Goal: Contribute content: Add original content to the website for others to see

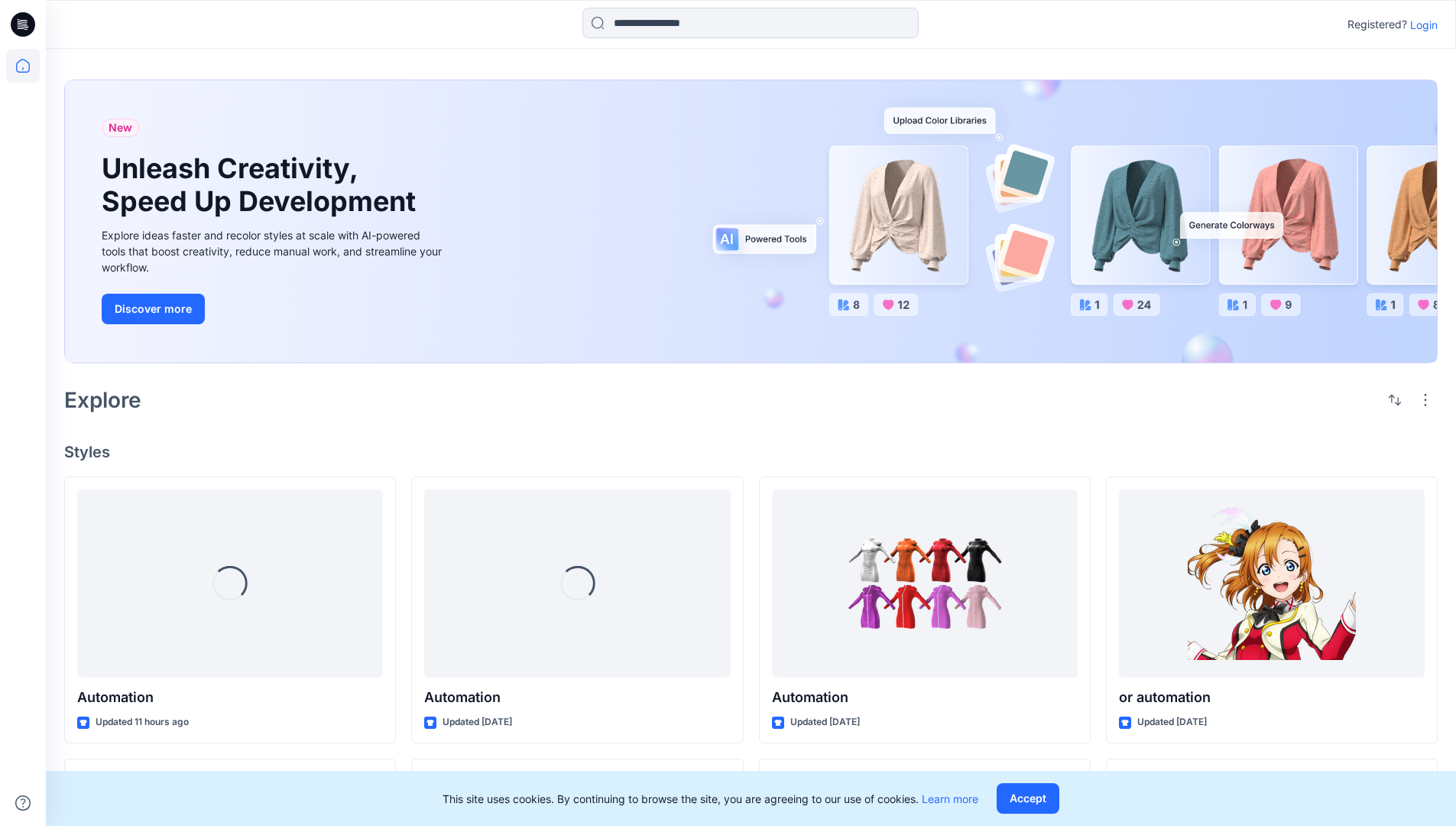
click at [1420, 25] on p "Login" at bounding box center [1424, 24] width 28 height 16
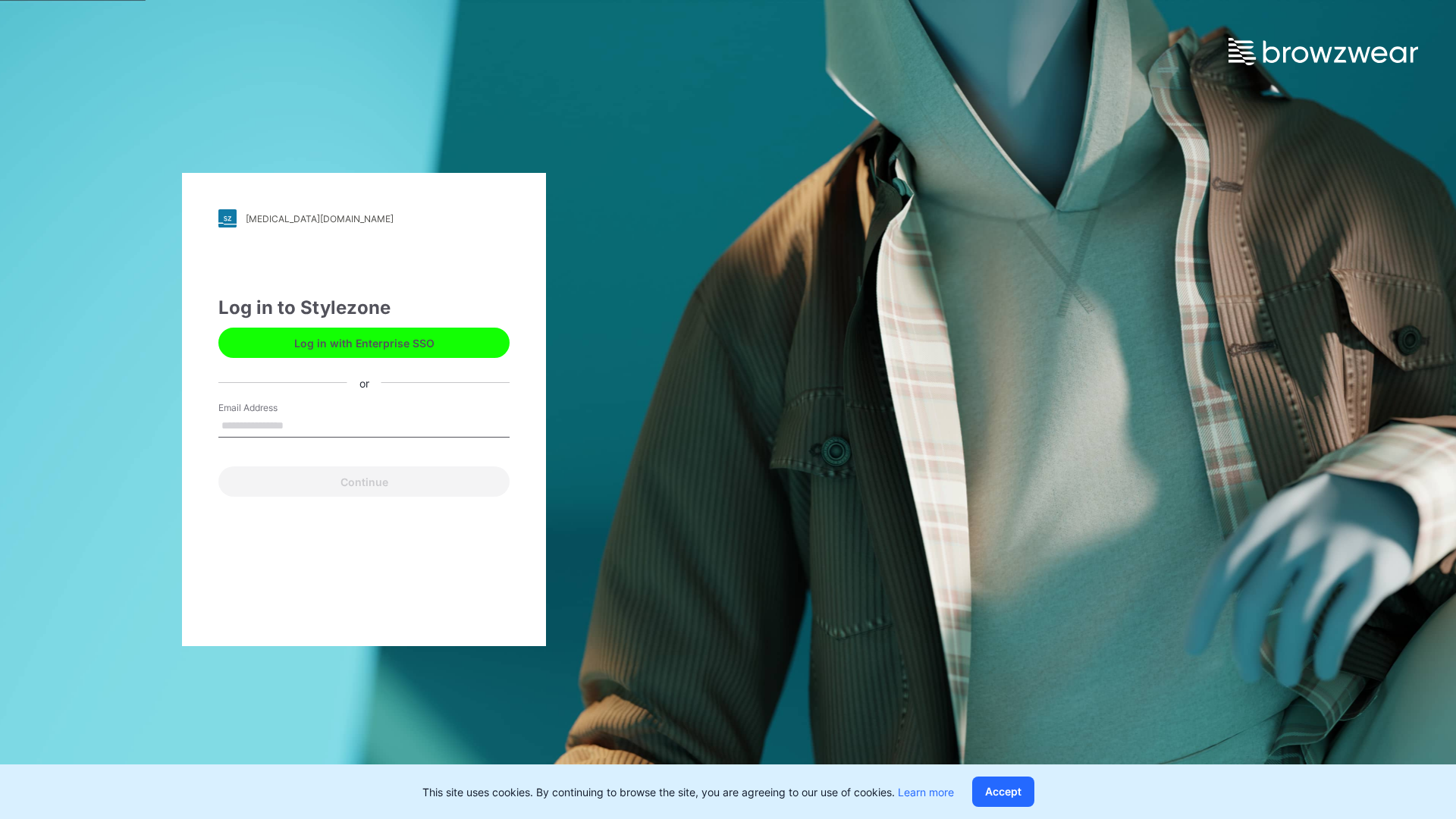
click at [300, 424] on input "Email Address" at bounding box center [364, 426] width 291 height 23
type input "**********"
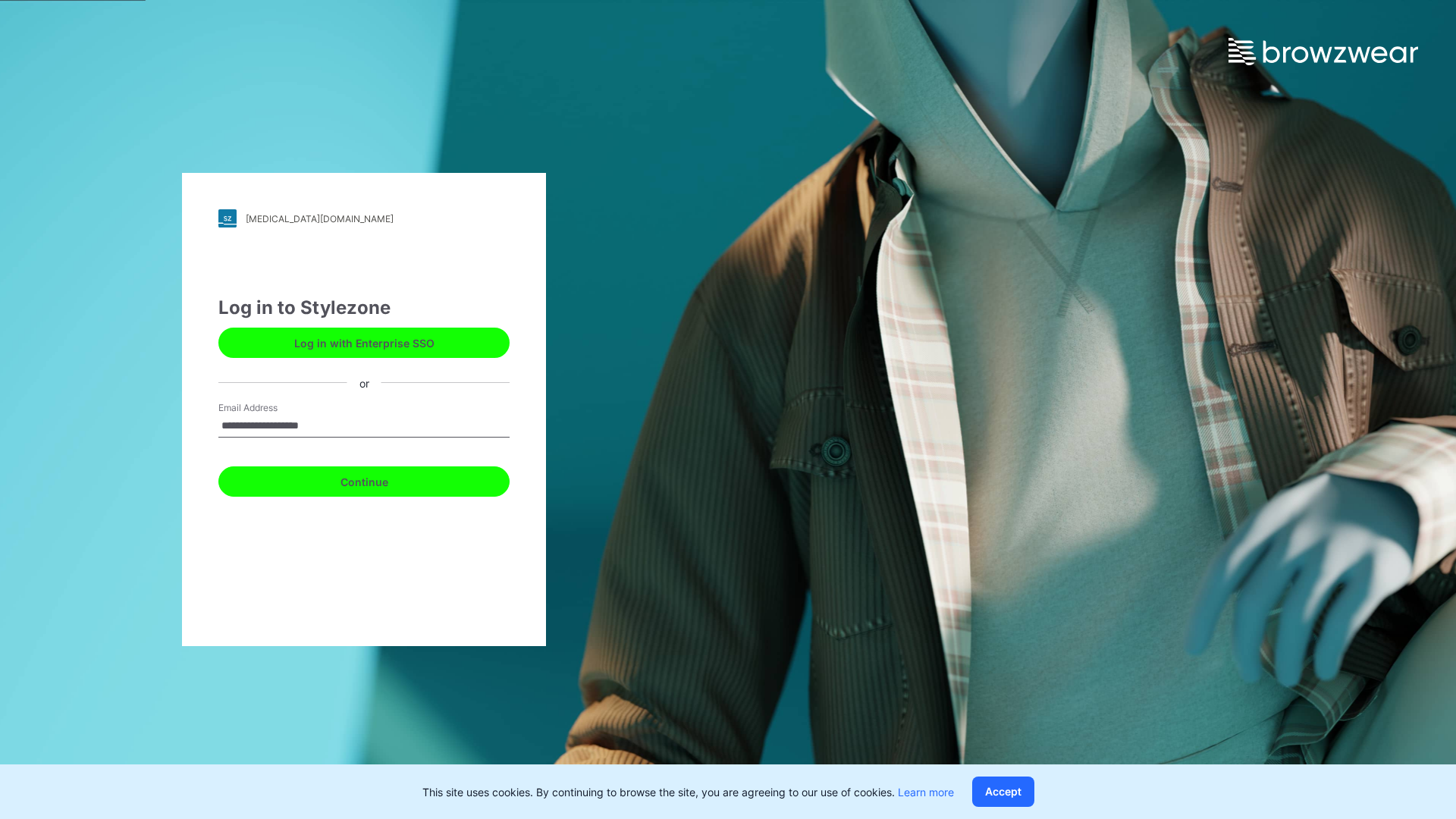
click at [380, 479] on button "Continue" at bounding box center [364, 481] width 291 height 30
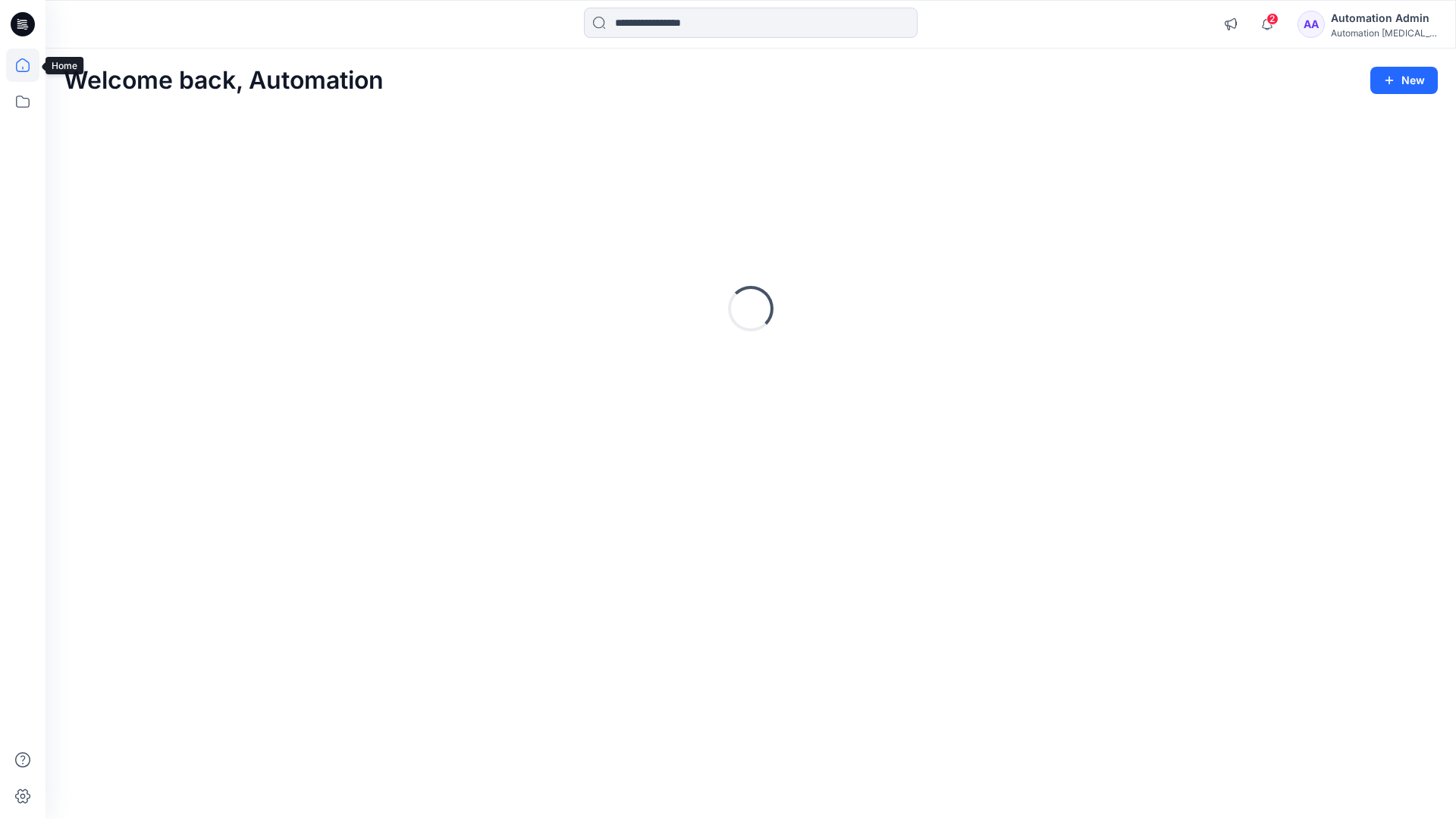
click at [29, 65] on icon at bounding box center [22, 65] width 14 height 14
click at [1392, 84] on icon "button" at bounding box center [1388, 80] width 12 height 12
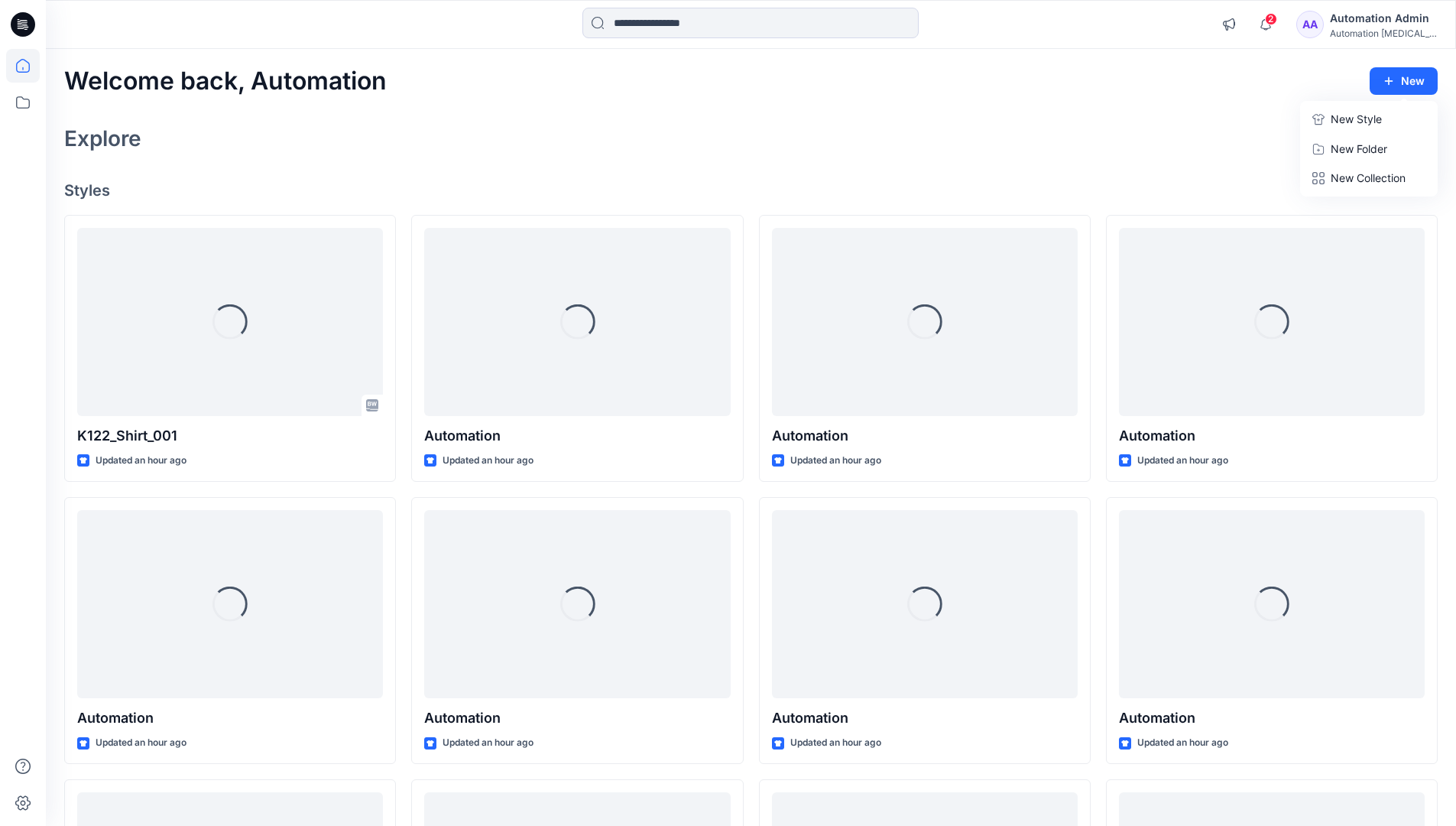
click at [1326, 121] on button "New Style" at bounding box center [1368, 119] width 132 height 30
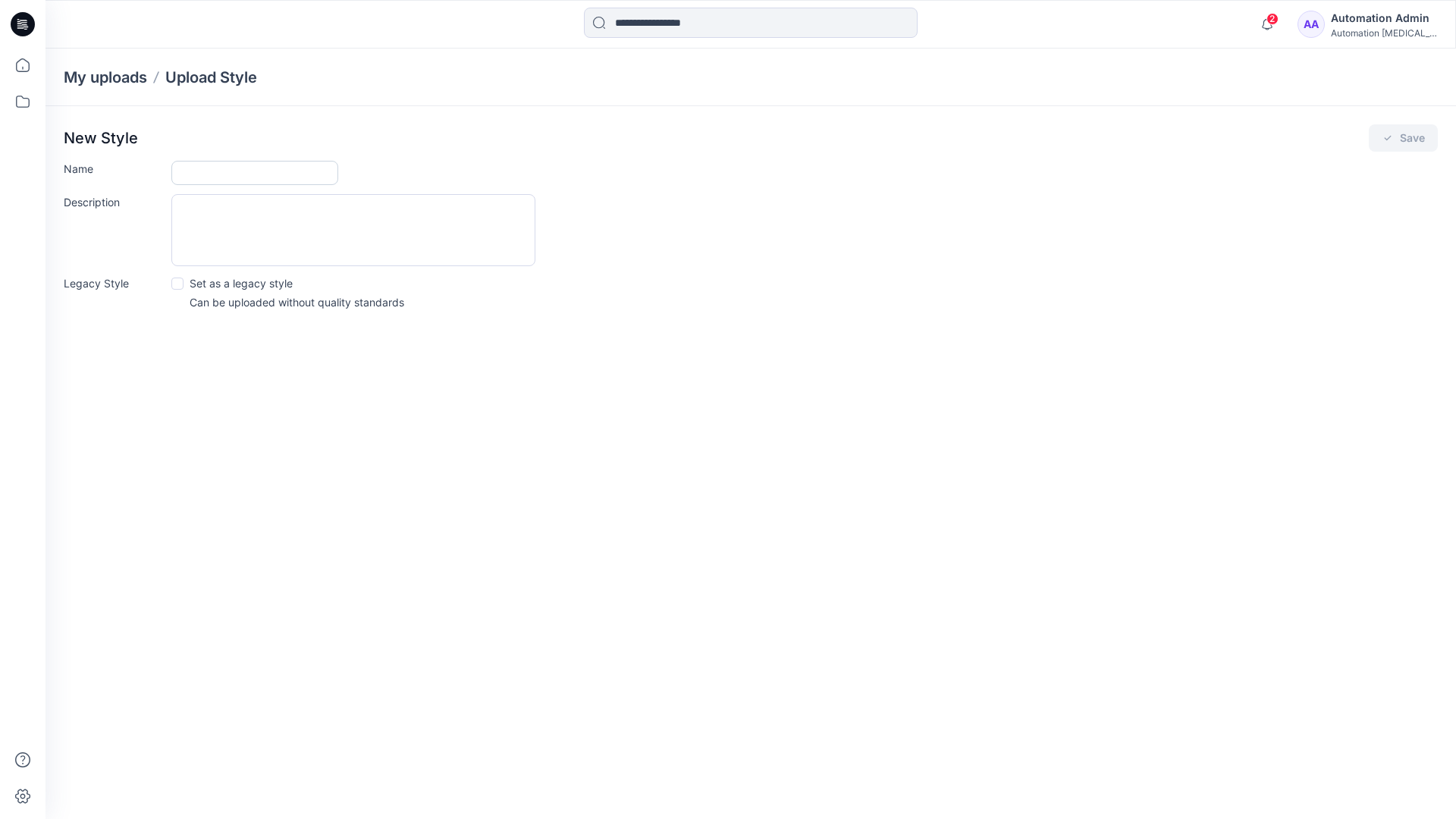
click at [202, 169] on input "Name" at bounding box center [254, 173] width 166 height 25
type input "**********"
click at [1419, 137] on button "Save" at bounding box center [1403, 138] width 69 height 27
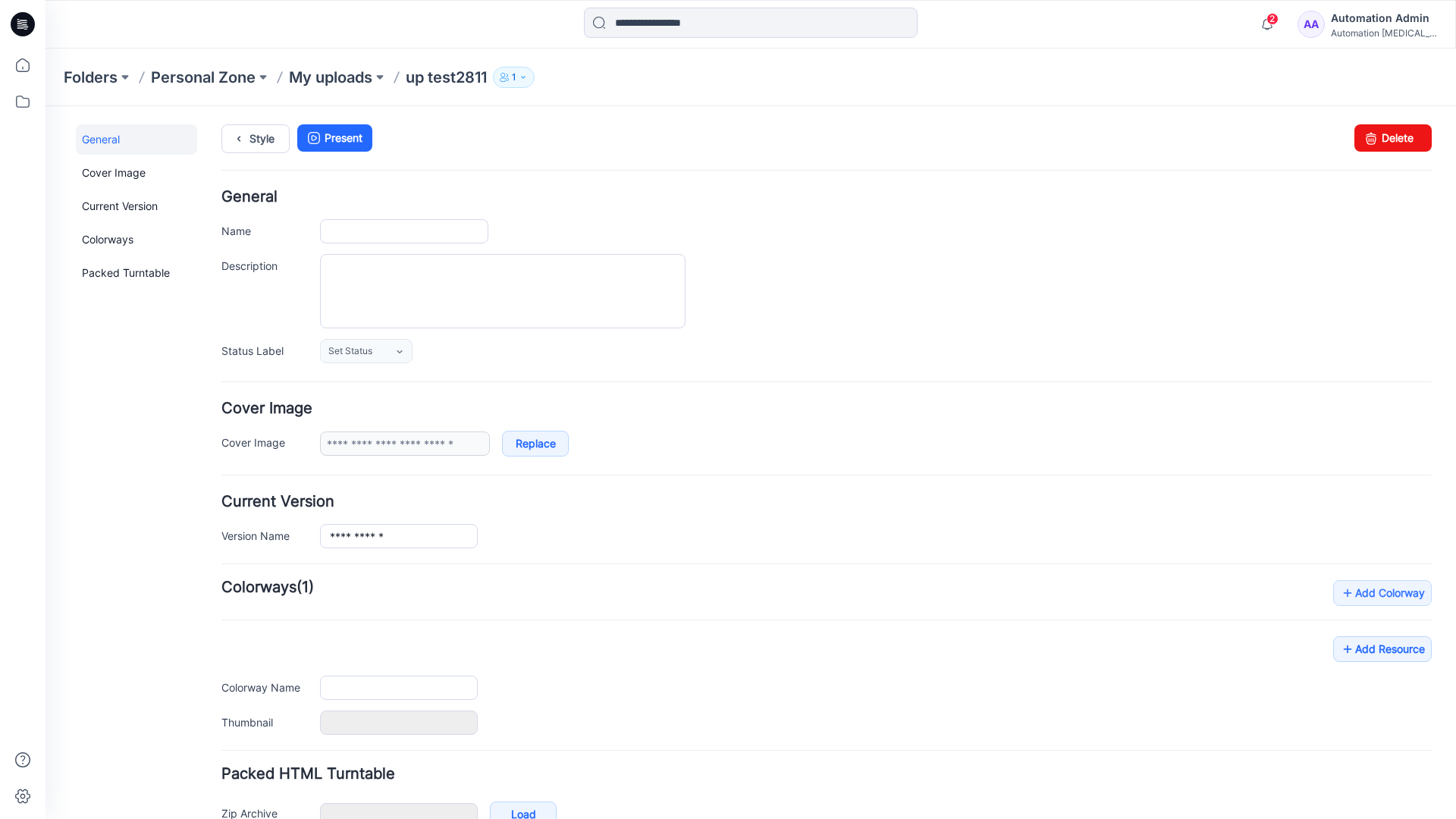
type input "**********"
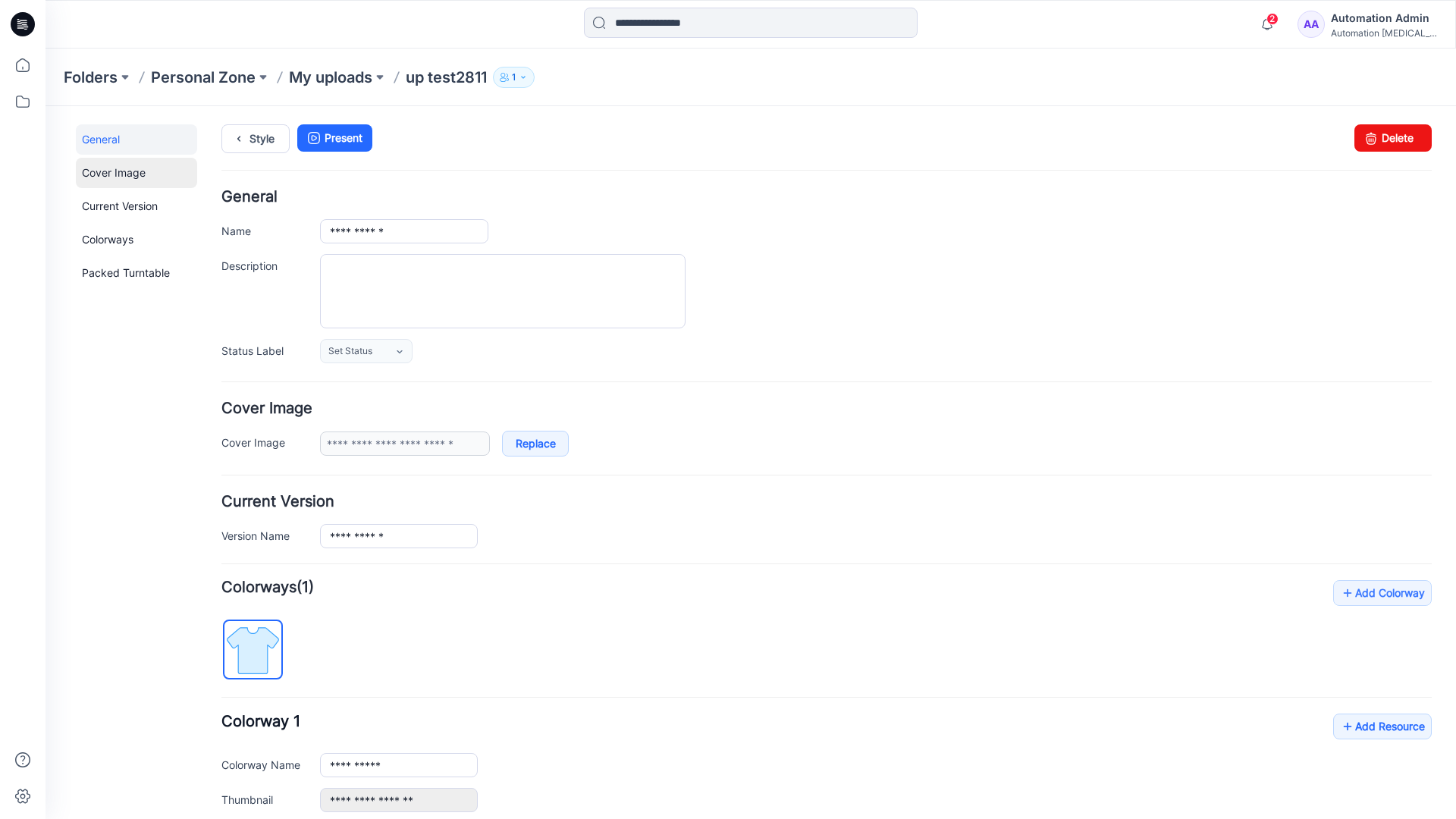
click at [112, 171] on link "Cover Image" at bounding box center [136, 172] width 122 height 30
click at [104, 202] on link "Current Version" at bounding box center [136, 206] width 122 height 30
click at [111, 238] on link "Colorways" at bounding box center [136, 239] width 122 height 30
click at [114, 273] on link "Packed Turntable" at bounding box center [136, 272] width 122 height 30
click at [1371, 144] on link "Delete" at bounding box center [1393, 138] width 78 height 27
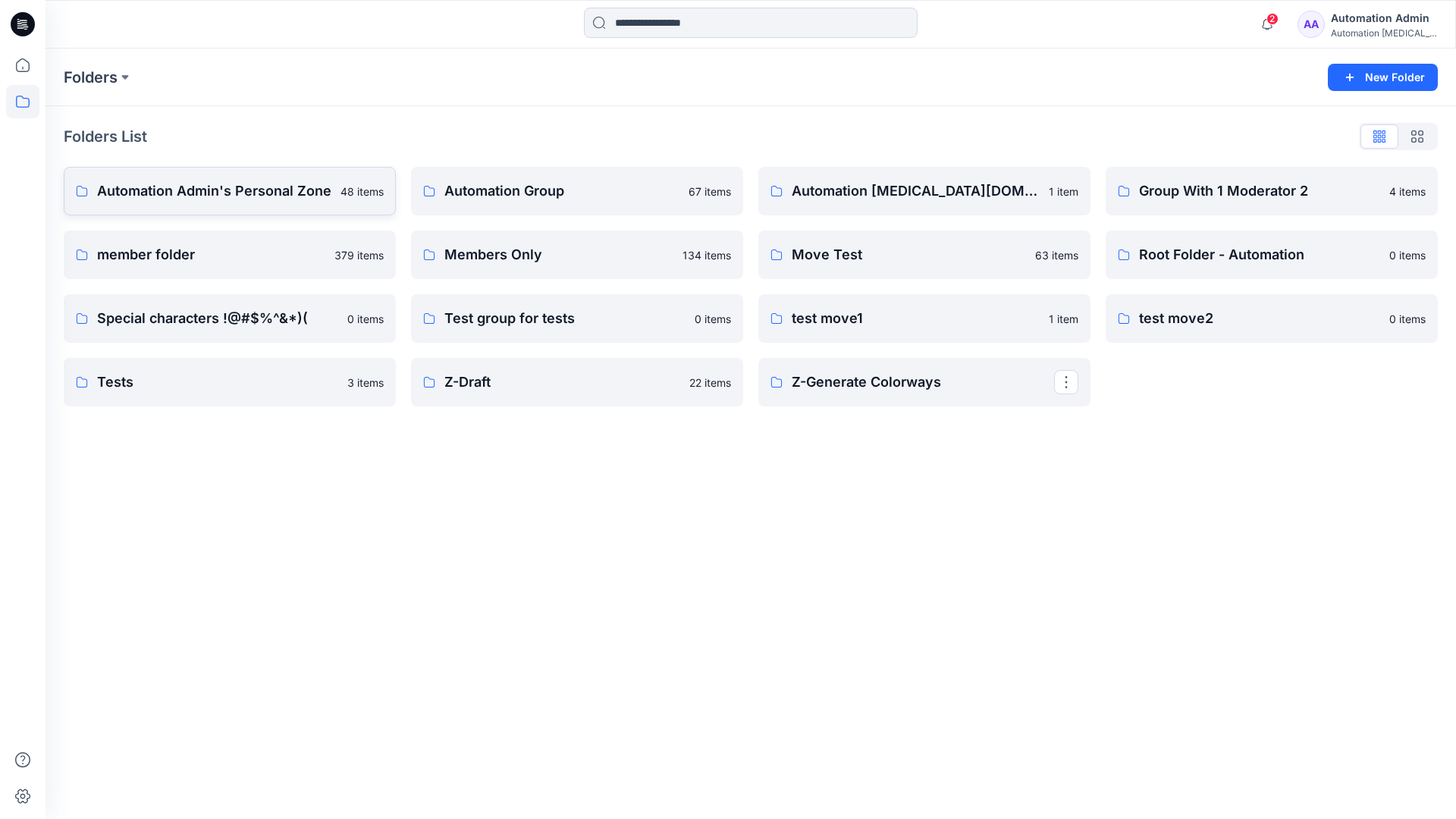
click at [242, 196] on p "Automation Admin's Personal Zone" at bounding box center [214, 190] width 234 height 21
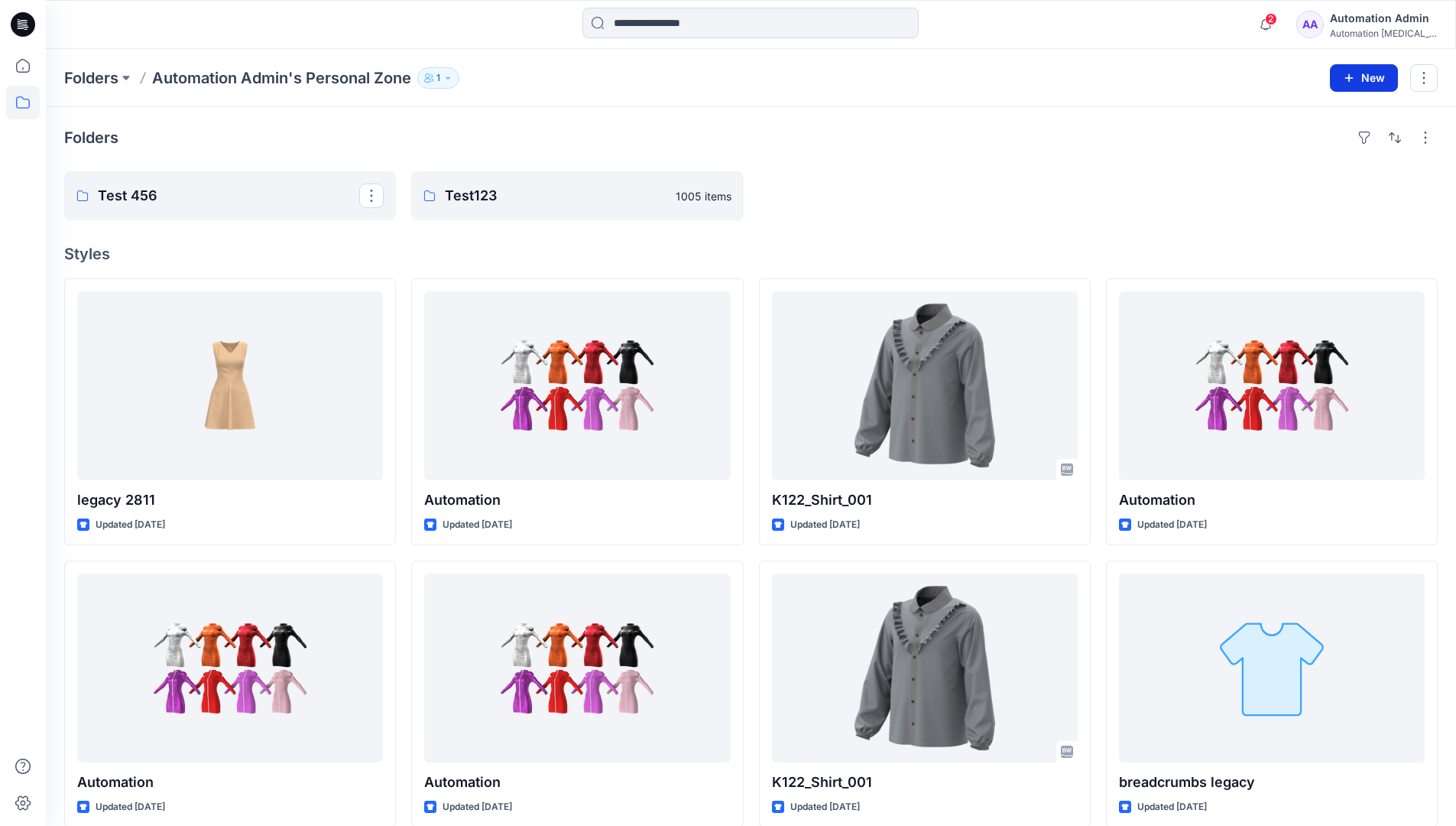
click at [1347, 75] on icon "button" at bounding box center [1348, 77] width 12 height 12
click at [1333, 114] on p "New Style" at bounding box center [1316, 116] width 52 height 18
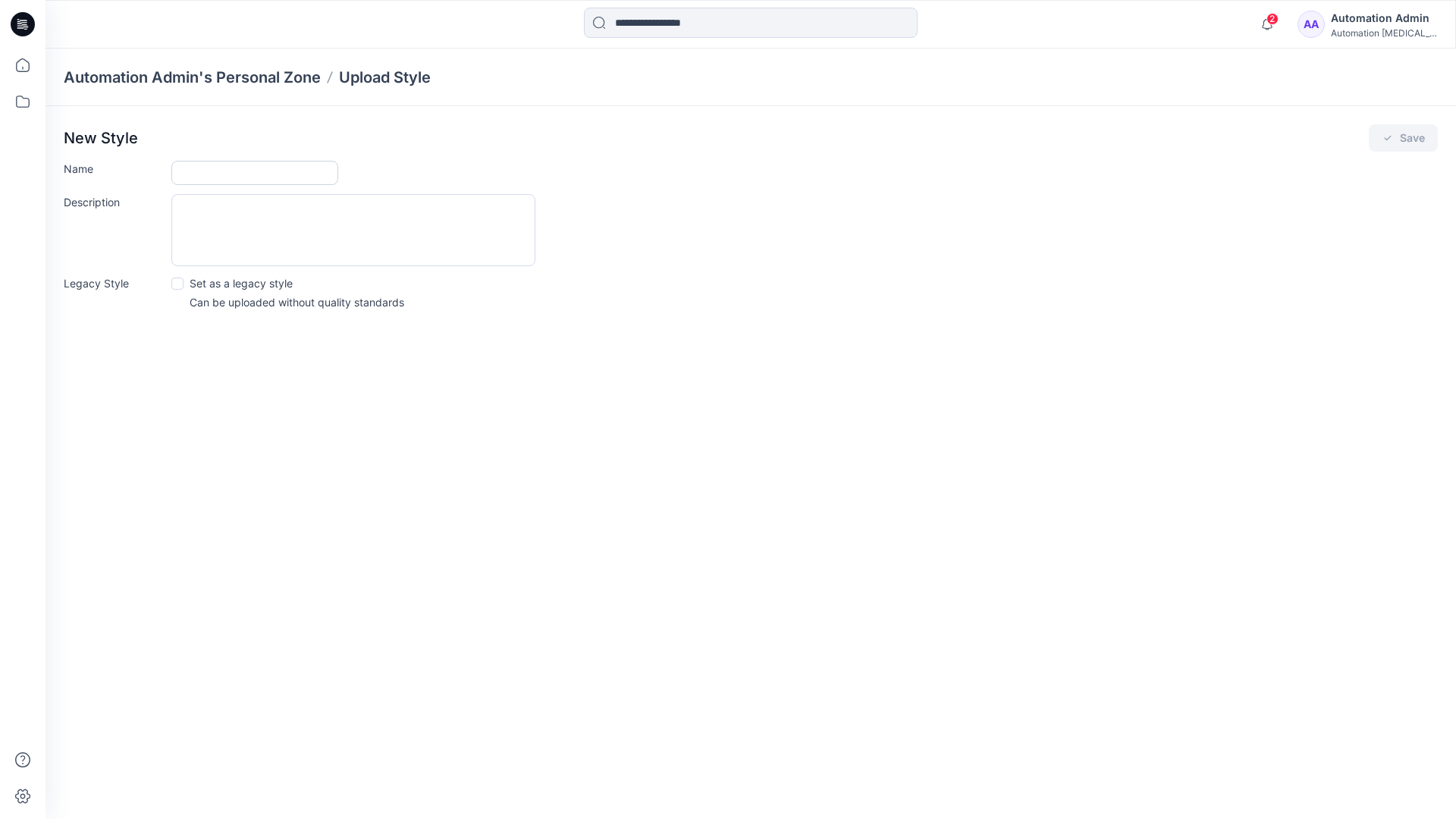
click at [201, 169] on input "Name" at bounding box center [254, 173] width 166 height 25
type input "**********"
click at [179, 282] on span at bounding box center [177, 282] width 12 height 12
click at [1408, 141] on button "Save" at bounding box center [1403, 138] width 69 height 27
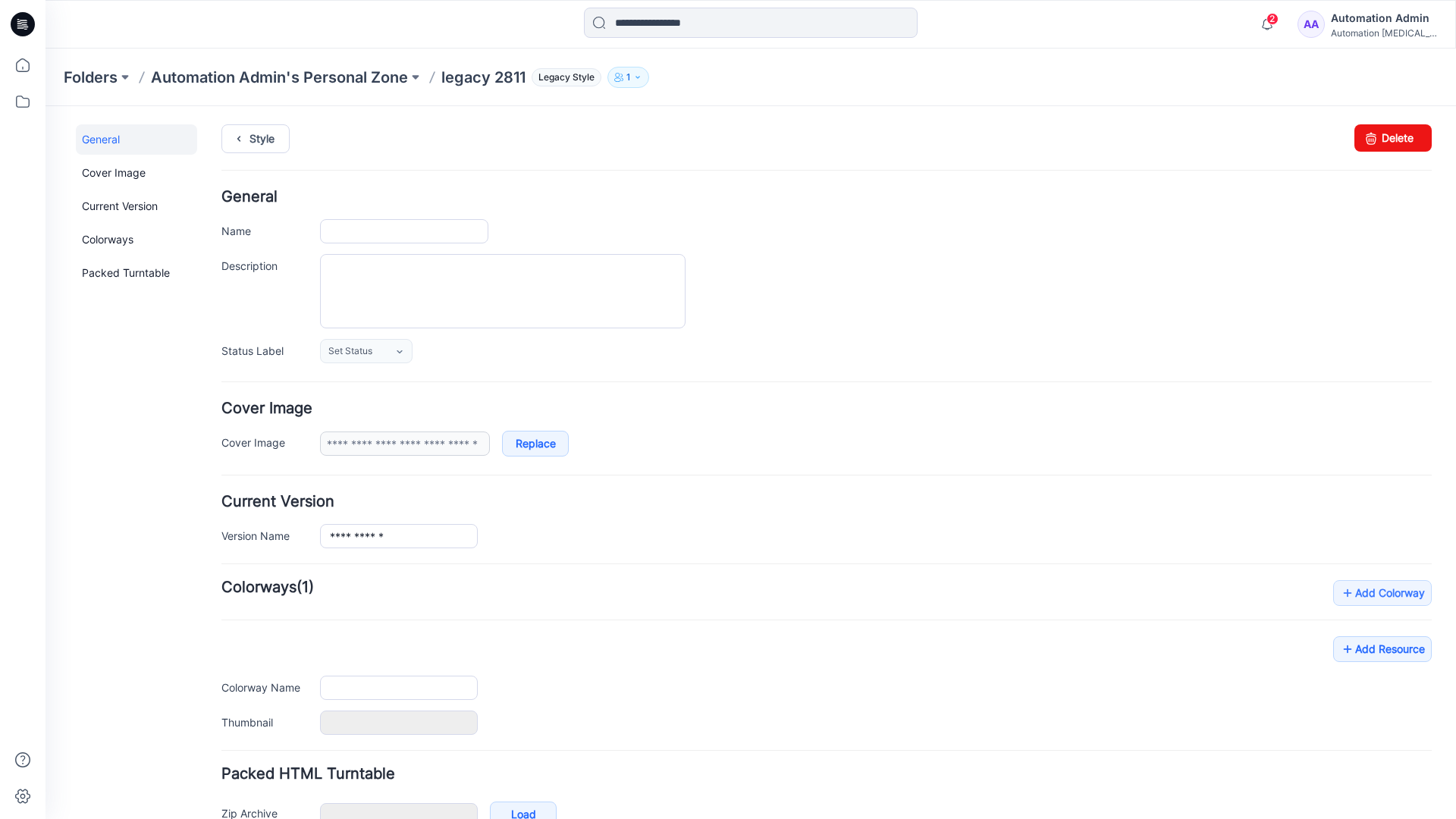
type input "**********"
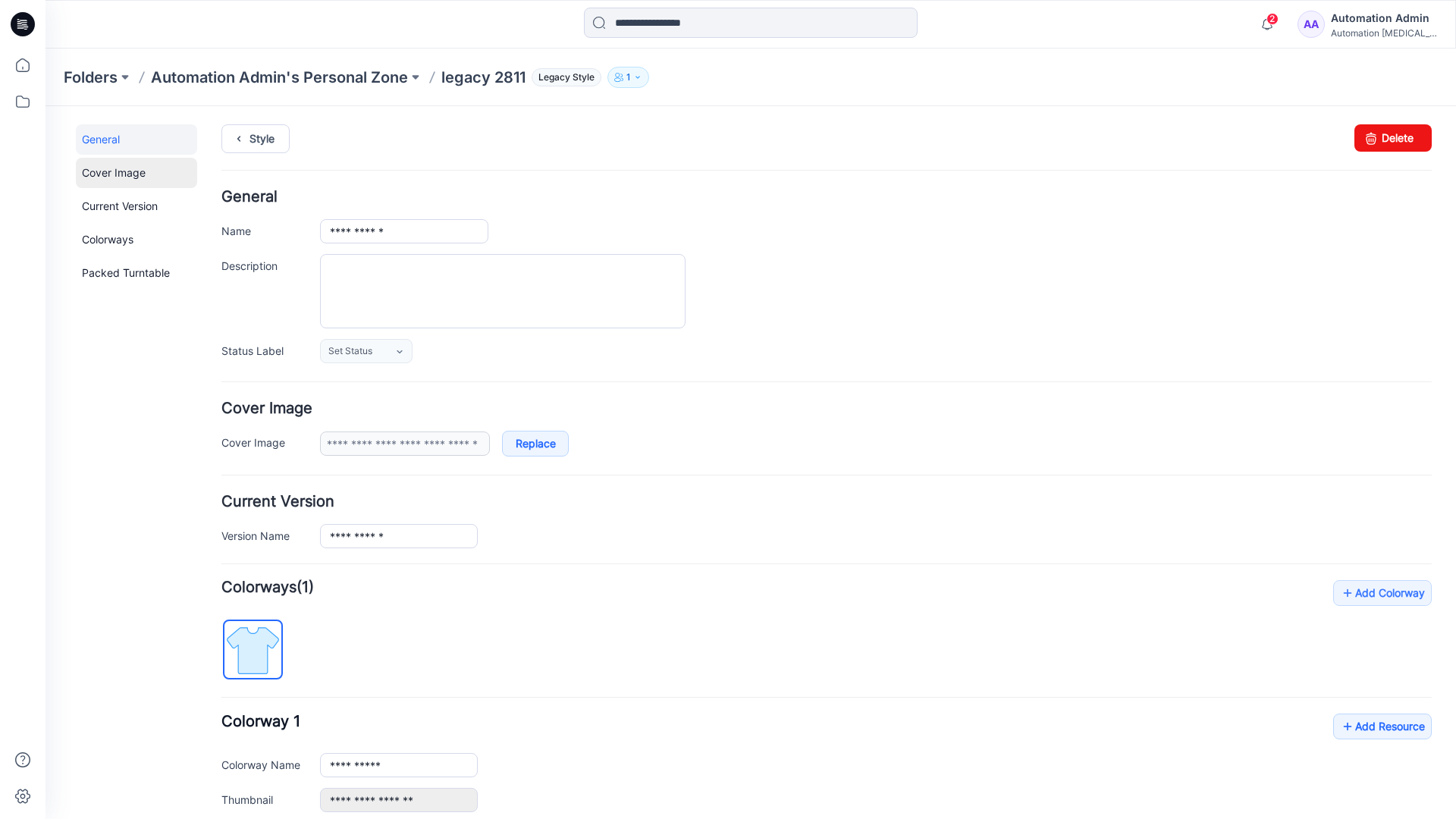
click at [115, 173] on link "Cover Image" at bounding box center [136, 172] width 122 height 30
click at [115, 211] on link "Current Version" at bounding box center [136, 206] width 122 height 30
click at [112, 238] on link "Colorways" at bounding box center [136, 239] width 122 height 30
click at [121, 273] on link "Packed Turntable" at bounding box center [136, 272] width 122 height 30
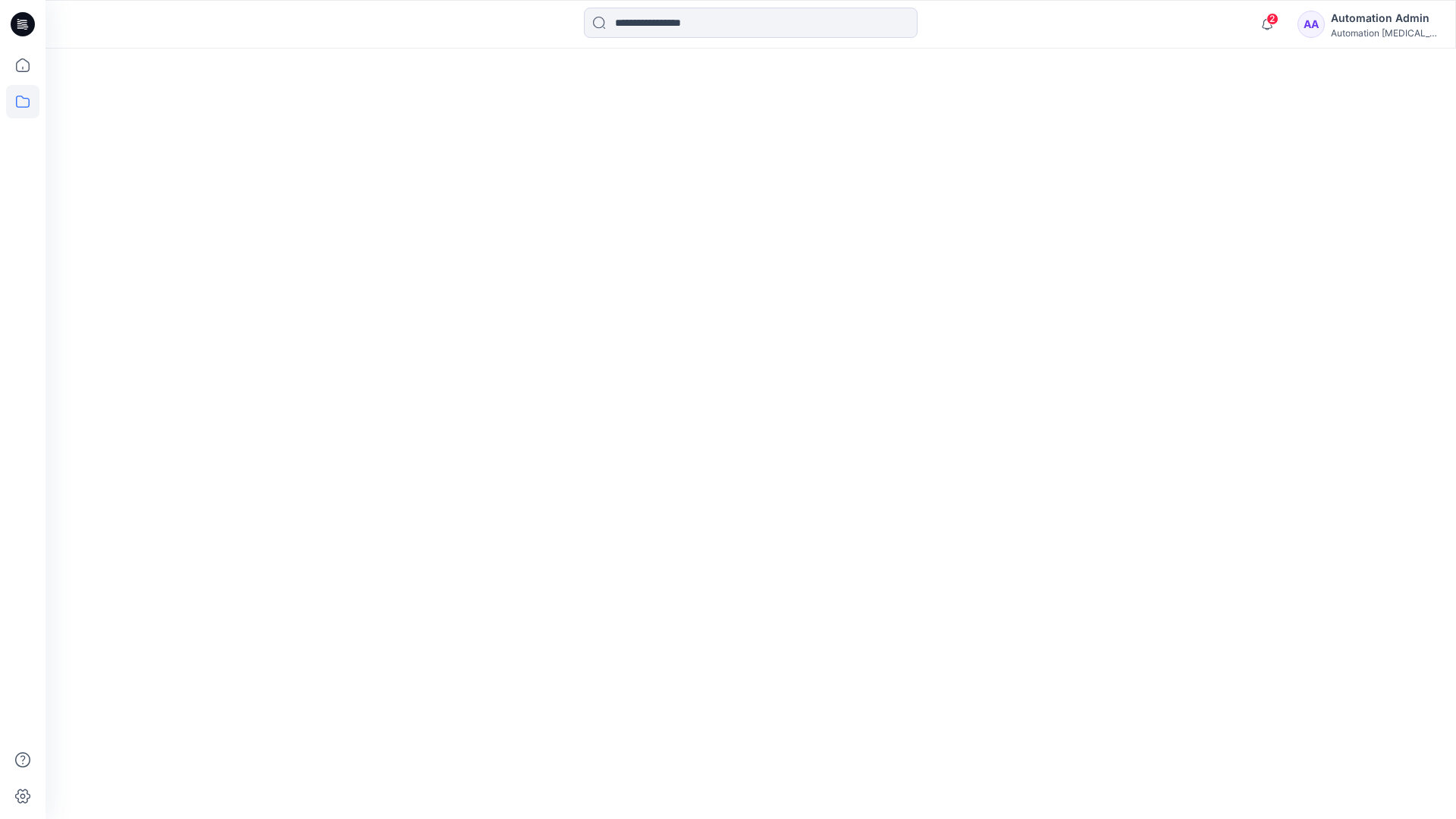
click at [1377, 33] on div "Automation [MEDICAL_DATA]..." at bounding box center [1384, 33] width 106 height 11
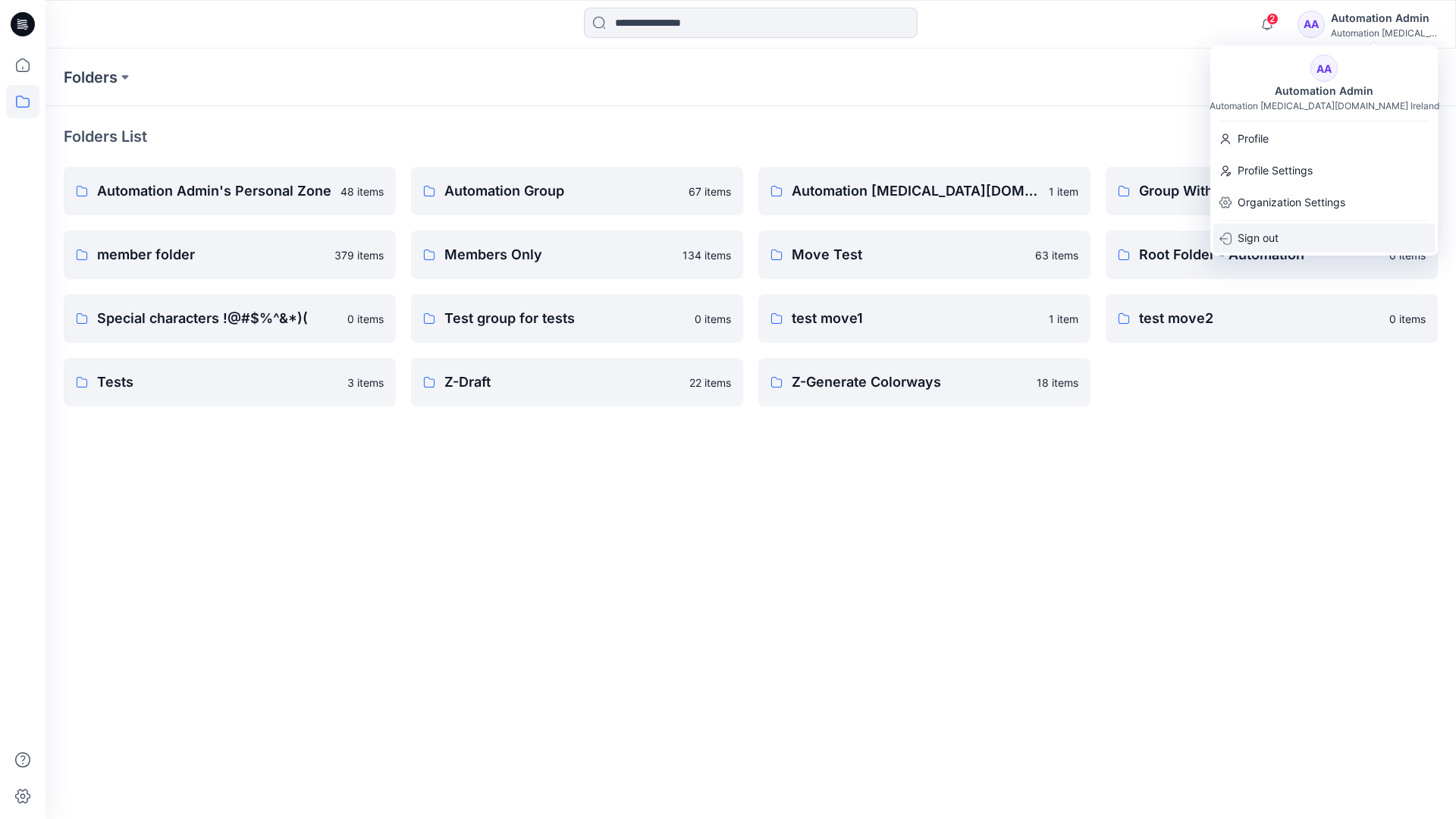
click at [1266, 236] on p "Sign out" at bounding box center [1258, 239] width 41 height 29
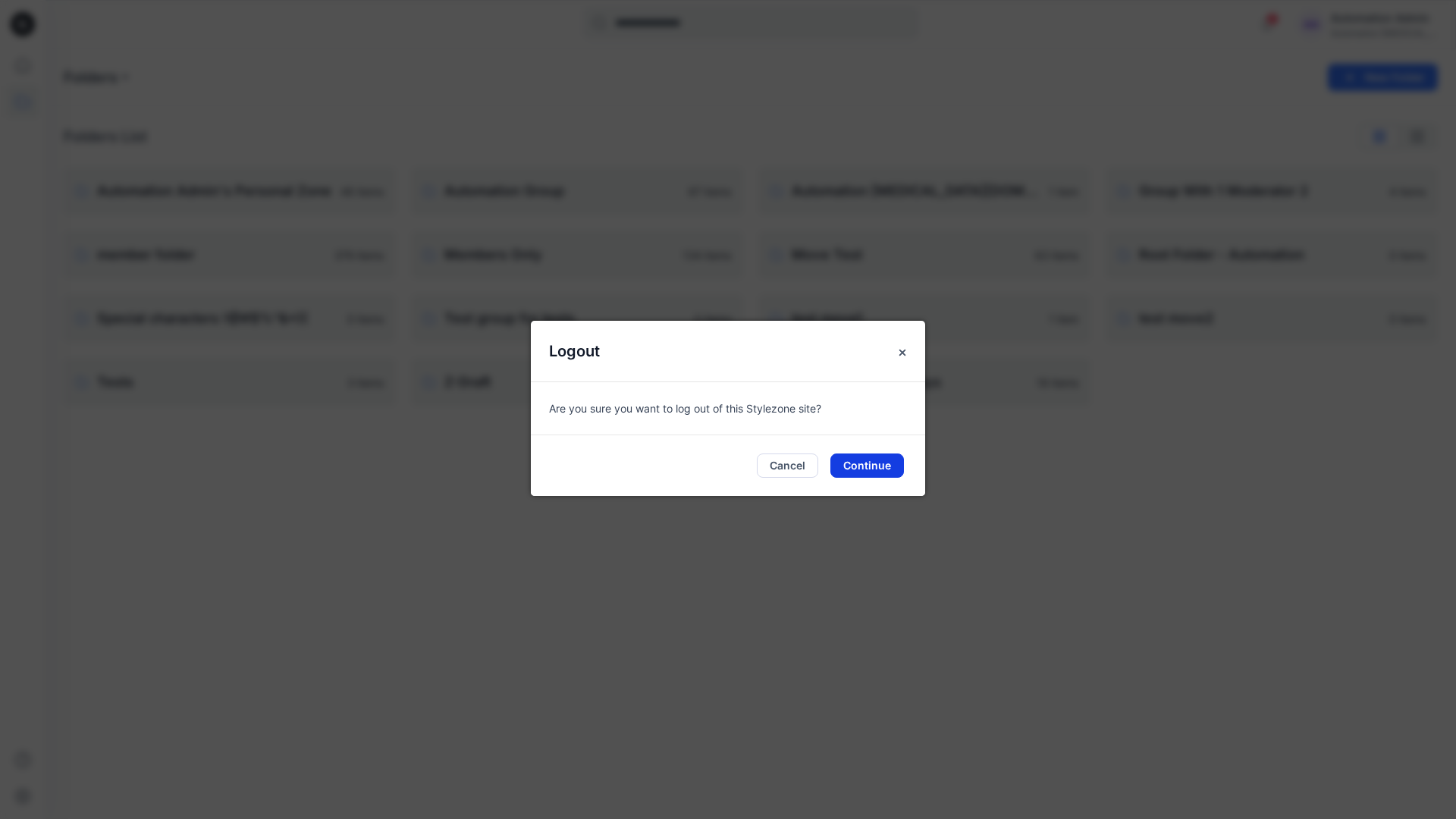
click at [883, 460] on button "Continue" at bounding box center [867, 465] width 73 height 25
